Goal: Navigation & Orientation: Find specific page/section

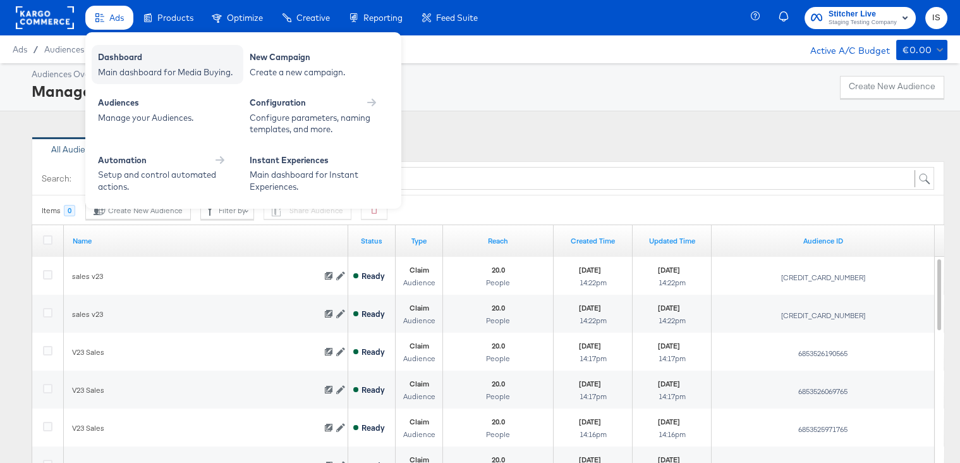
click at [131, 70] on div "Main dashboard for Media Buying." at bounding box center [167, 72] width 139 height 12
